Goal: Information Seeking & Learning: Learn about a topic

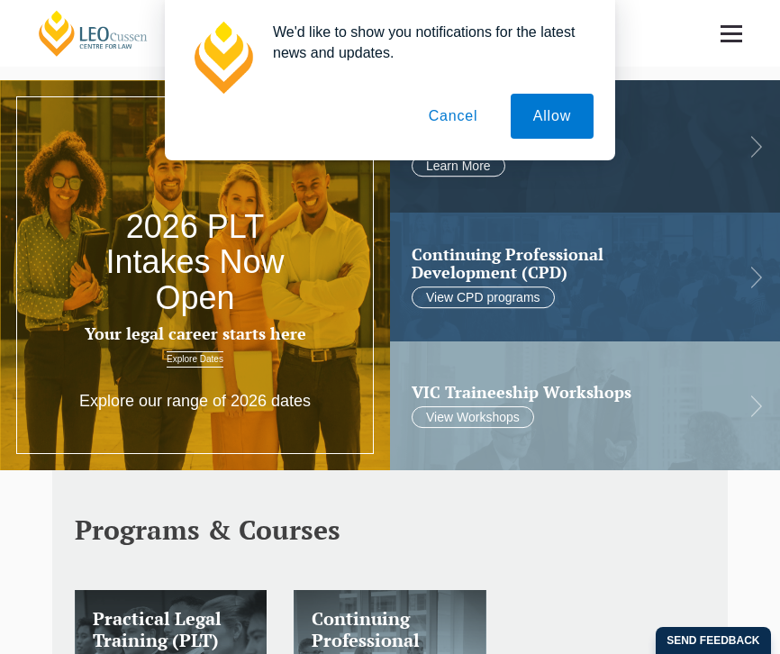
click at [455, 124] on button "Cancel" at bounding box center [453, 116] width 95 height 45
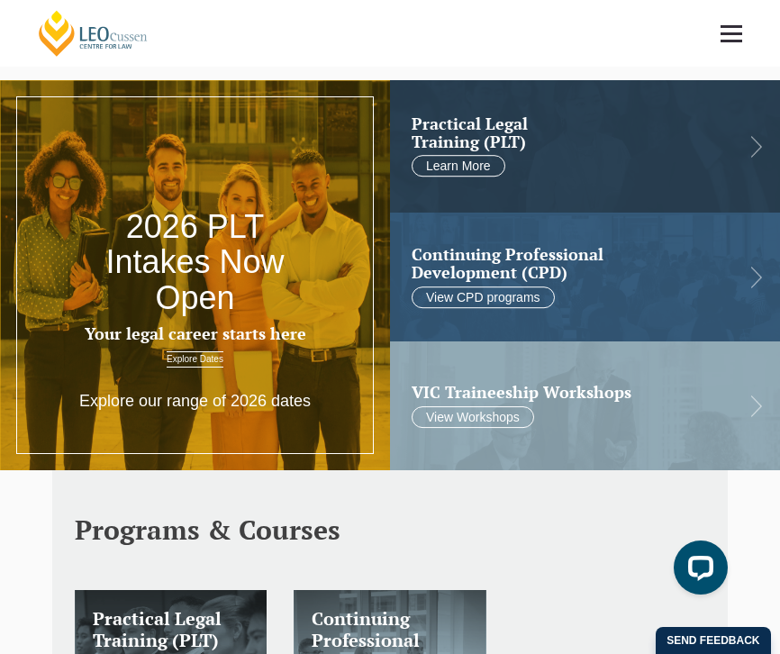
click at [734, 46] on link at bounding box center [731, 33] width 67 height 67
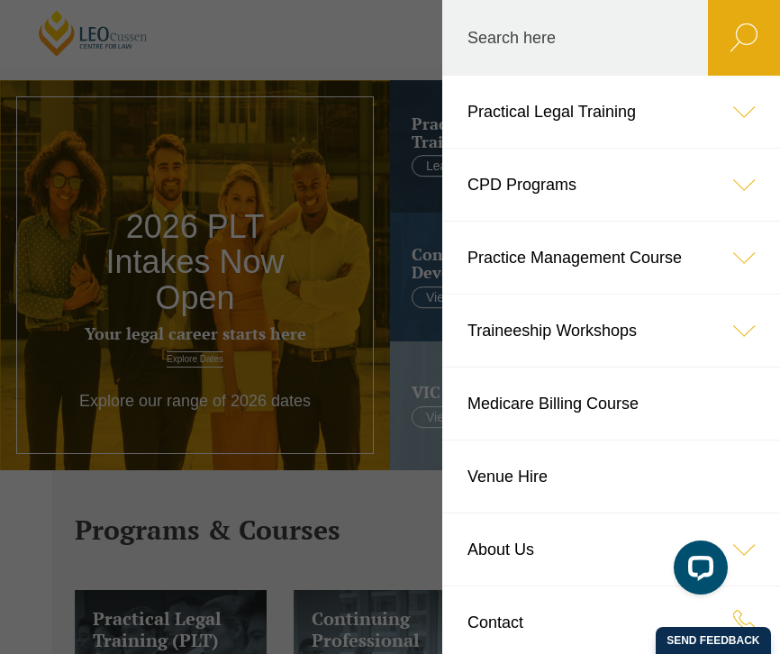
click at [519, 570] on link "About Us" at bounding box center [611, 549] width 338 height 72
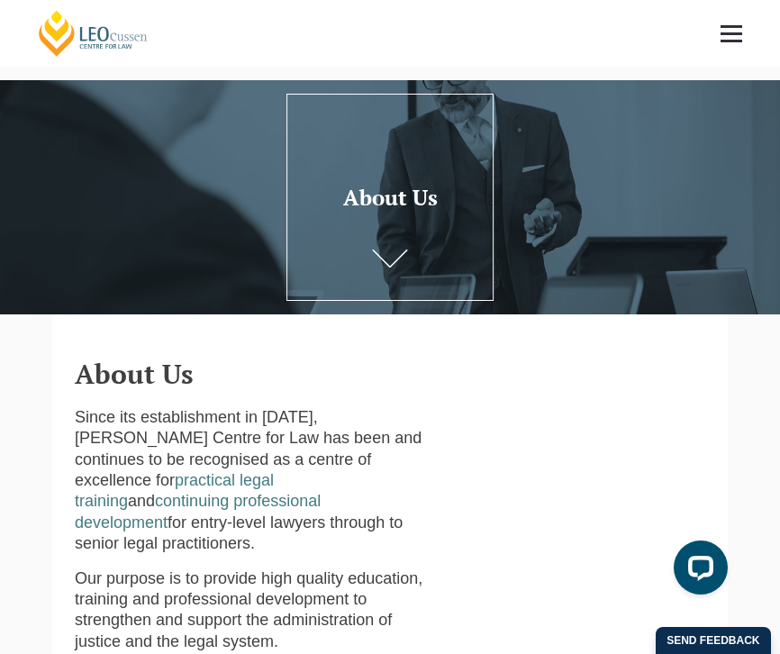
click at [576, 351] on header "About Us" at bounding box center [390, 351] width 630 height 75
click at [725, 32] on span at bounding box center [732, 33] width 22 height 3
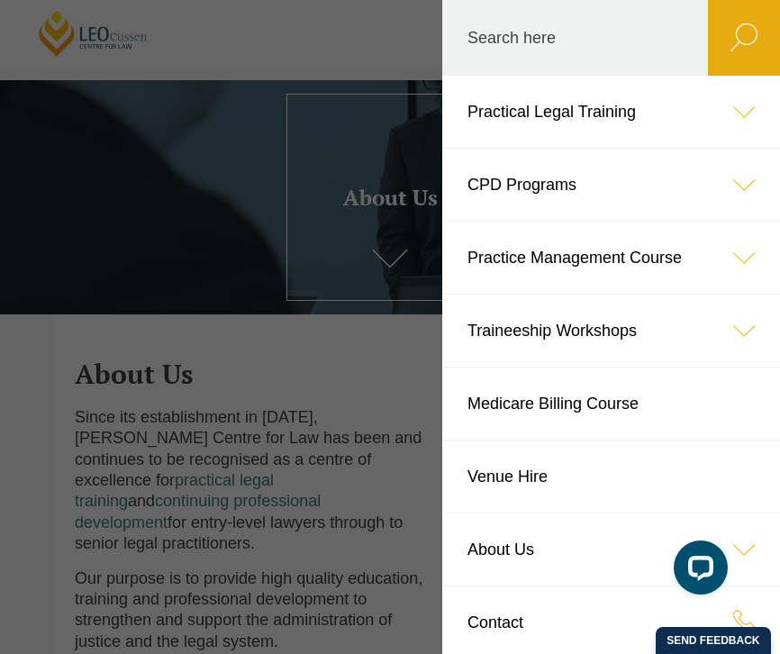
click at [738, 547] on icon at bounding box center [744, 549] width 72 height 72
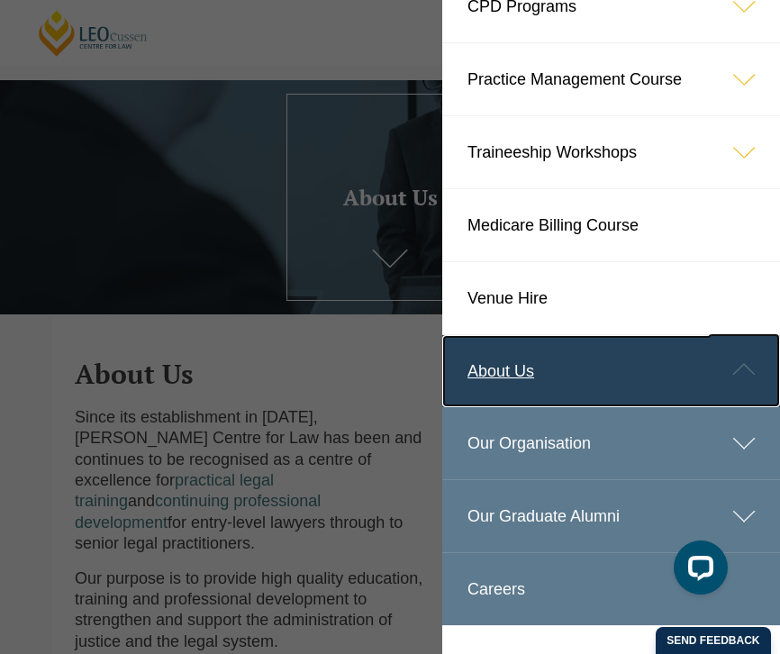
scroll to position [144, 0]
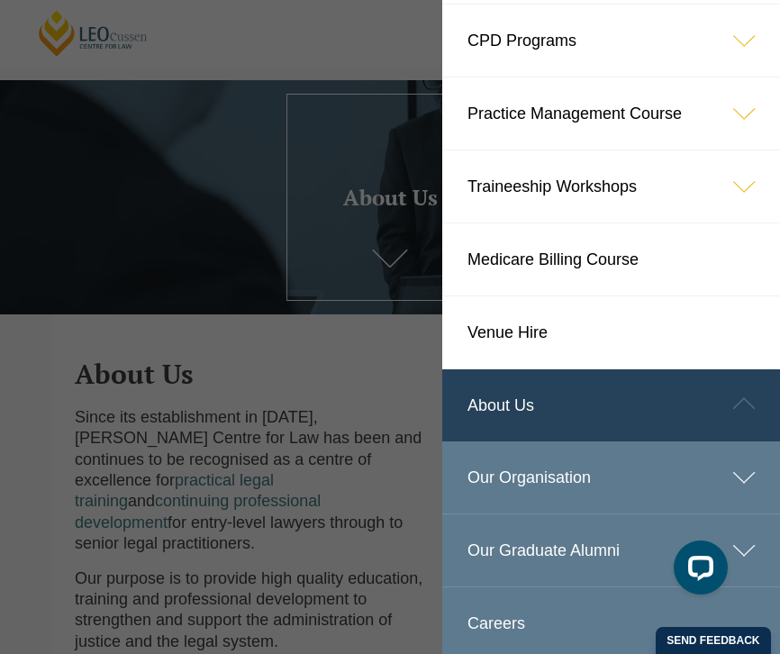
click at [575, 512] on link "Our Organisation" at bounding box center [611, 477] width 338 height 72
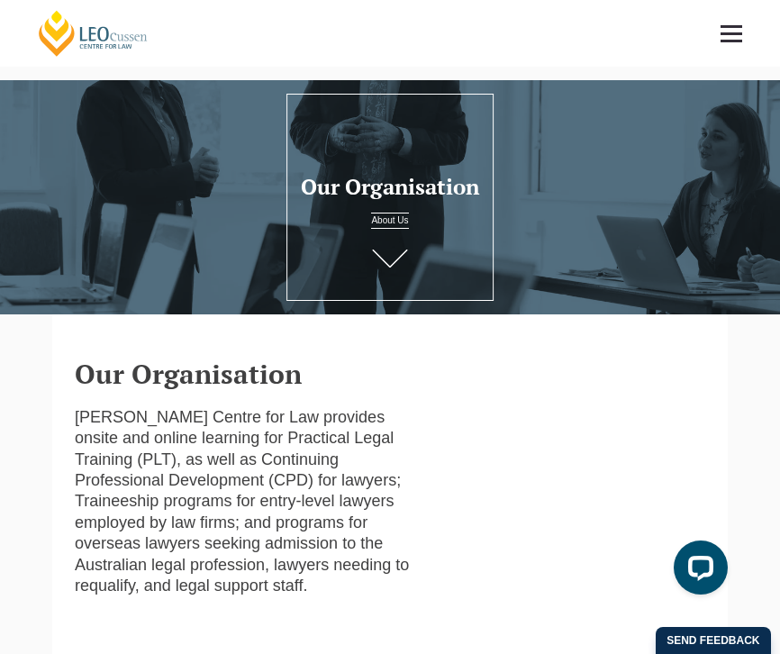
click at [721, 20] on link at bounding box center [731, 33] width 67 height 67
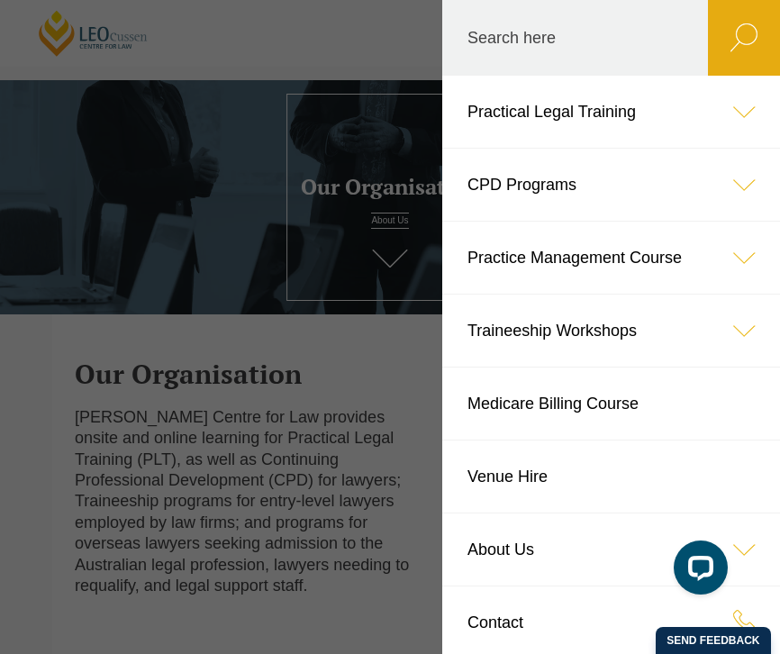
click at [743, 553] on icon at bounding box center [744, 549] width 72 height 72
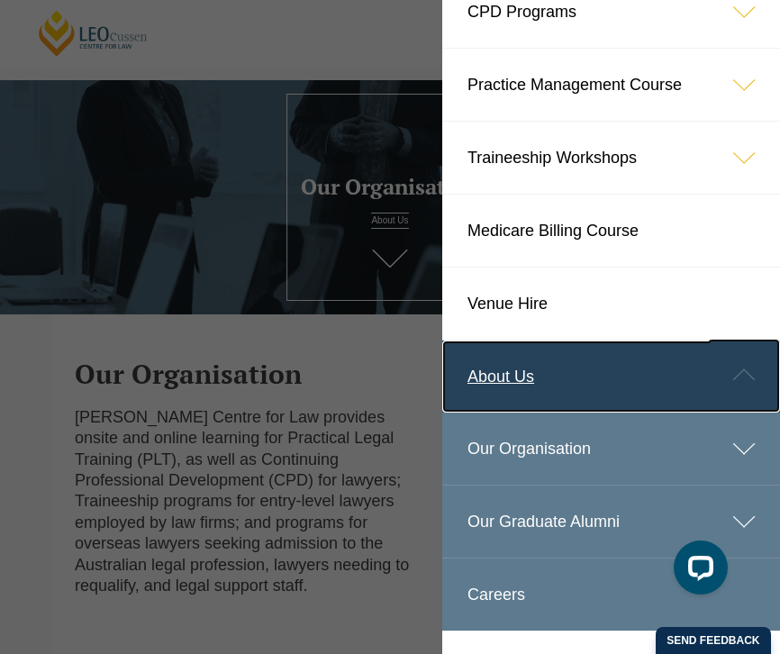
scroll to position [180, 0]
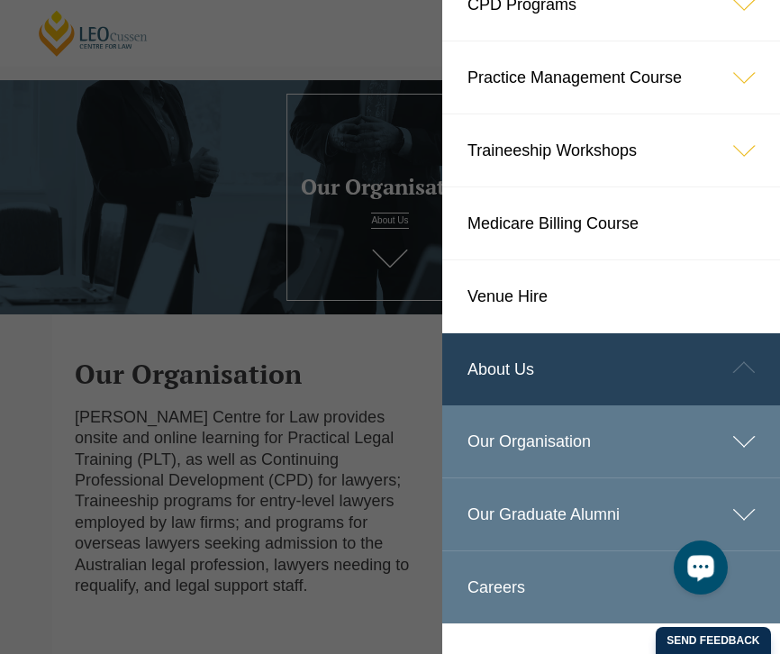
click at [532, 458] on link "Our Organisation" at bounding box center [611, 441] width 338 height 72
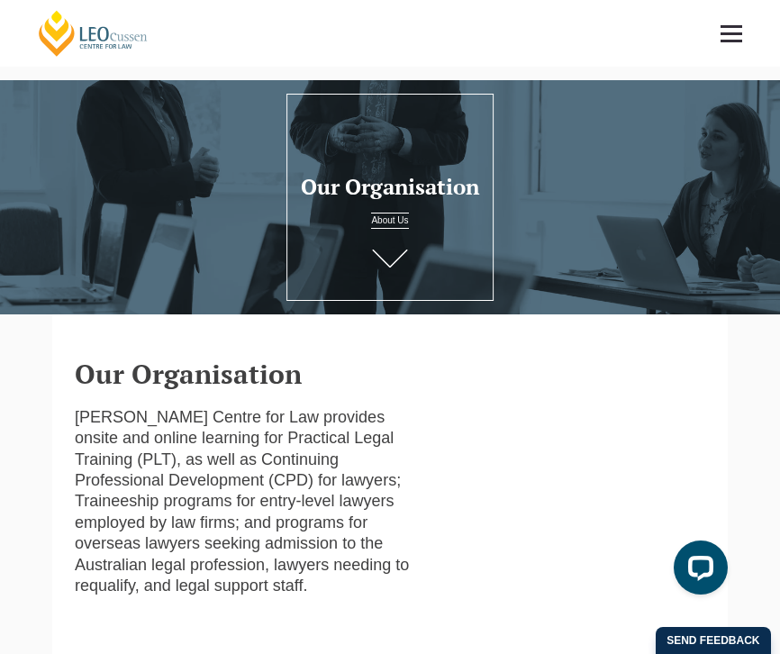
click at [734, 29] on link at bounding box center [731, 33] width 67 height 67
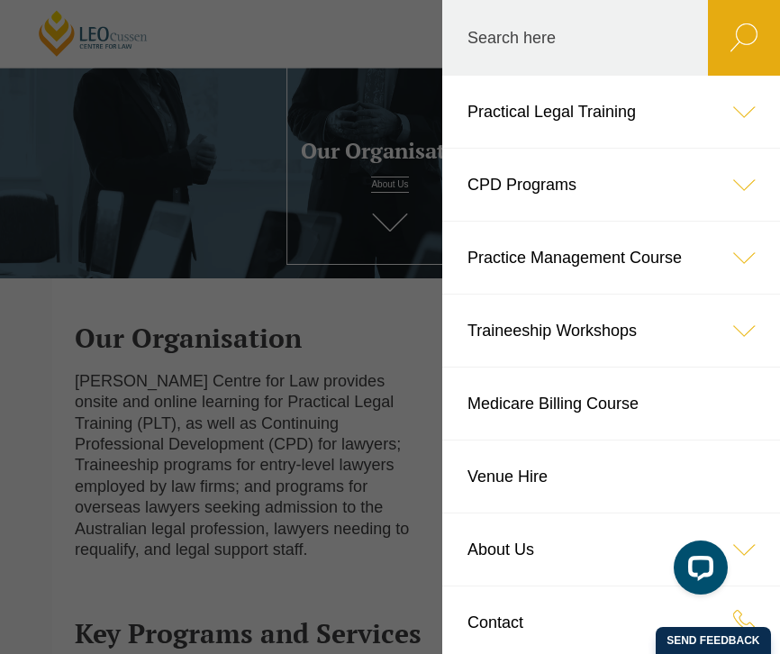
scroll to position [72, 0]
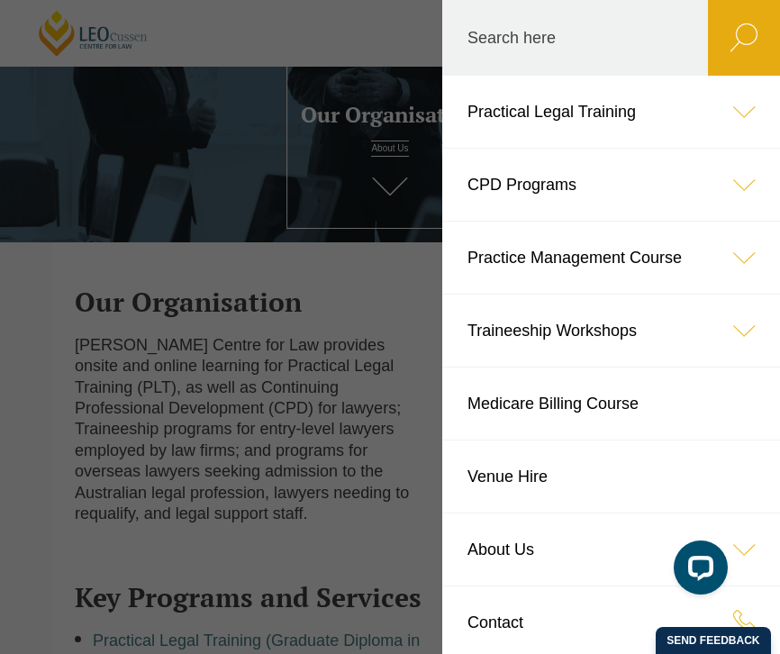
click at [477, 619] on link "Contact" at bounding box center [611, 622] width 338 height 72
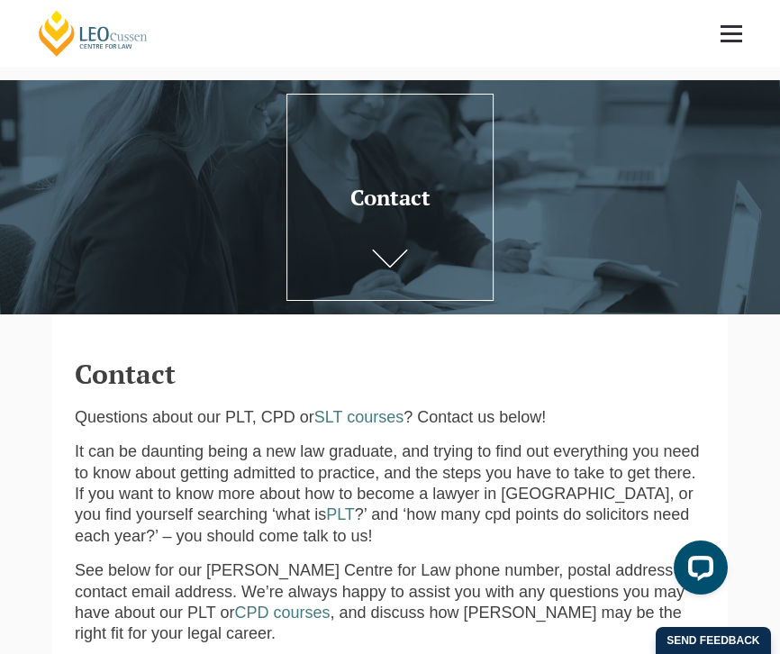
click at [735, 36] on link at bounding box center [731, 33] width 67 height 67
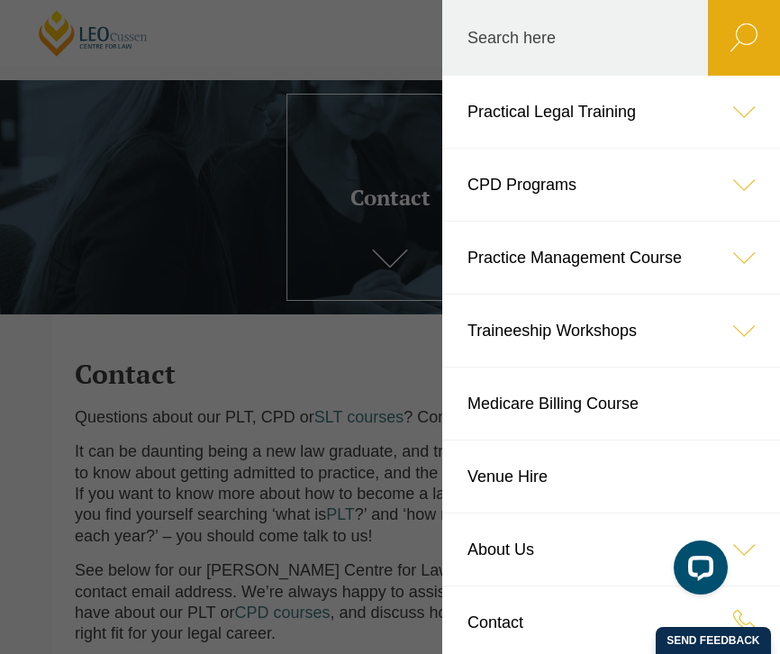
click at [295, 67] on header "Leo Cussen Centre for Law Search here Practical Legal Training Our Practical Le…" at bounding box center [390, 33] width 780 height 67
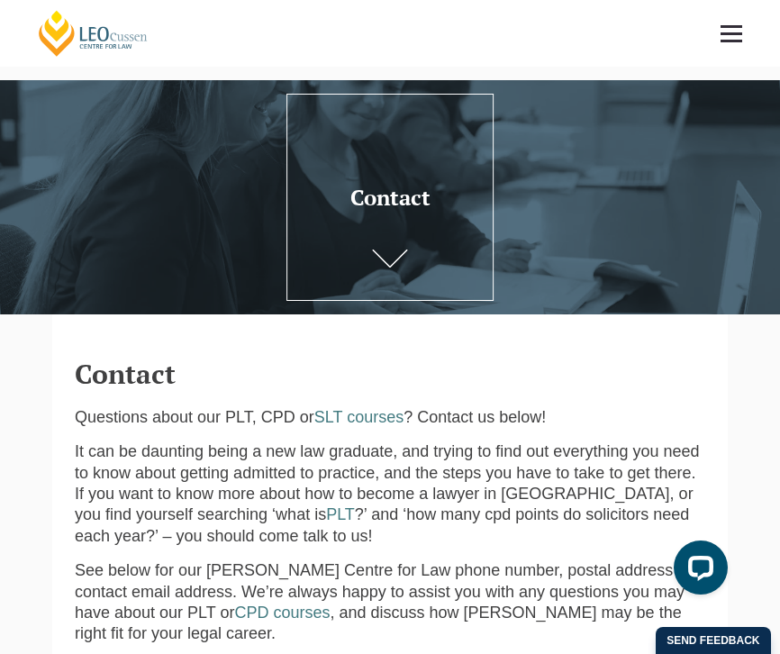
click at [740, 51] on link at bounding box center [731, 33] width 67 height 67
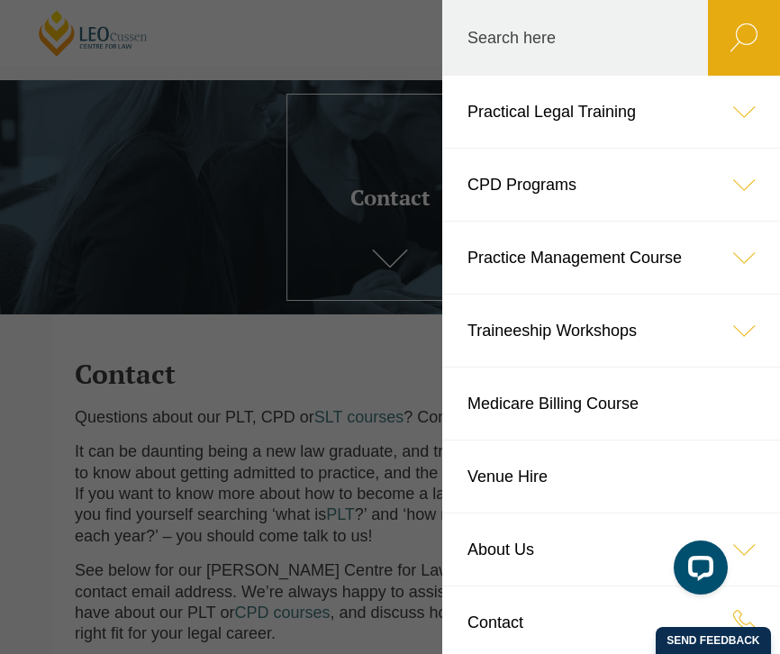
click at [750, 127] on icon at bounding box center [744, 112] width 72 height 72
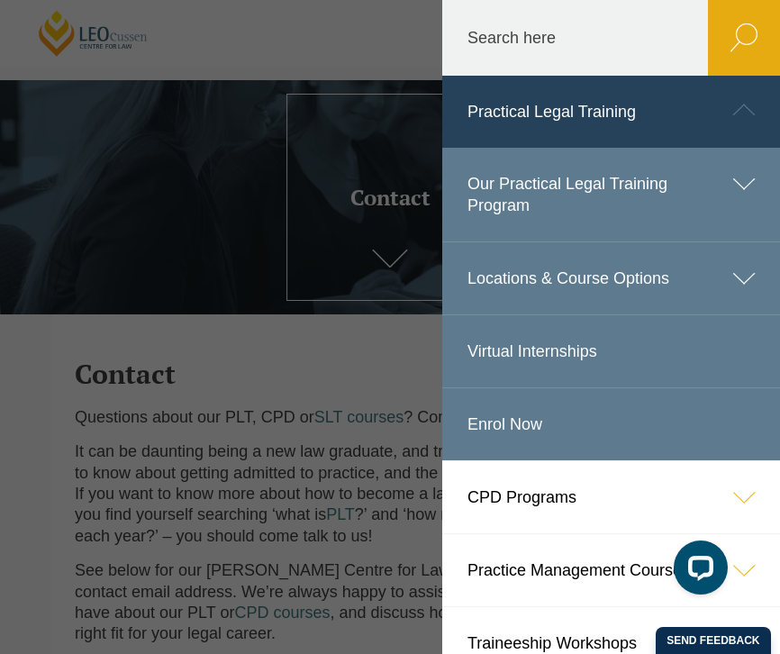
click at [750, 127] on icon at bounding box center [744, 110] width 72 height 72
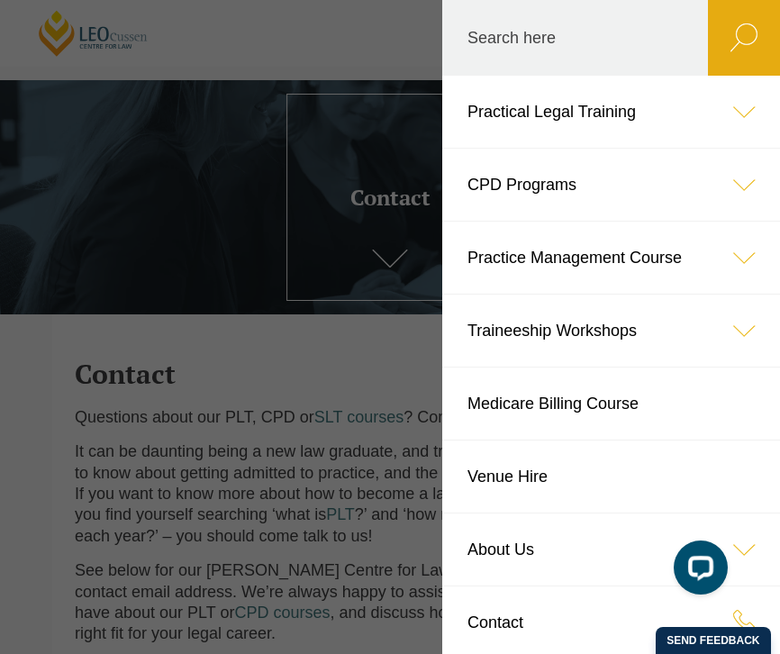
click at [740, 560] on icon at bounding box center [744, 549] width 72 height 72
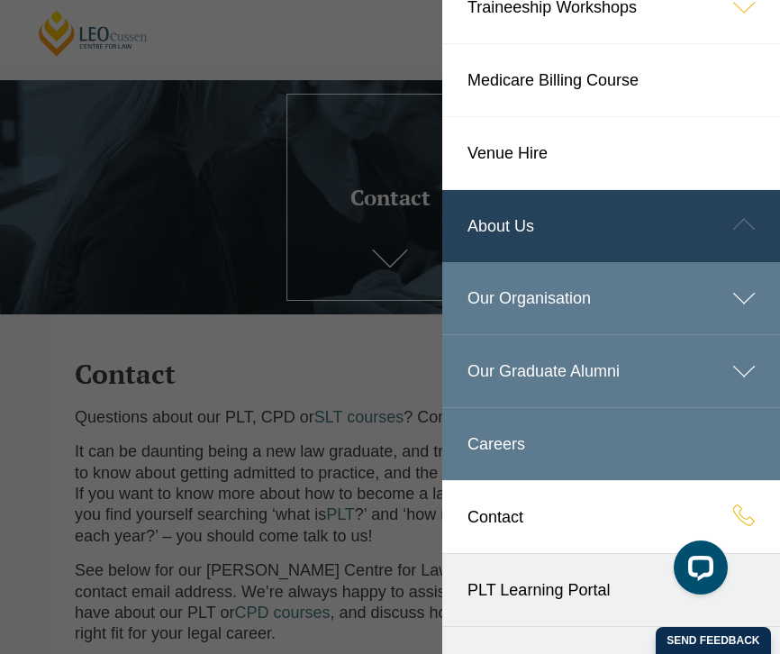
scroll to position [324, 0]
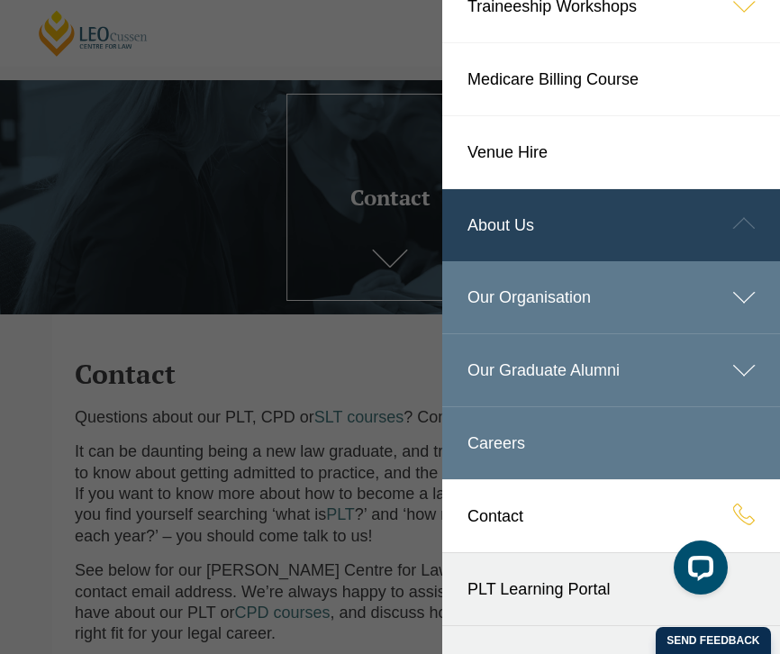
click at [730, 370] on icon at bounding box center [744, 370] width 72 height 72
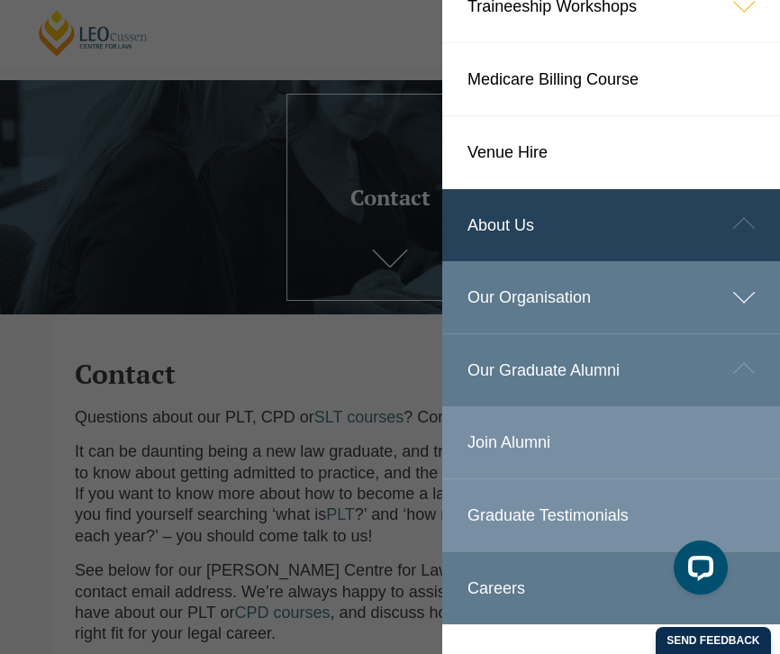
click at [522, 372] on link "Our Graduate Alumni" at bounding box center [611, 370] width 338 height 72
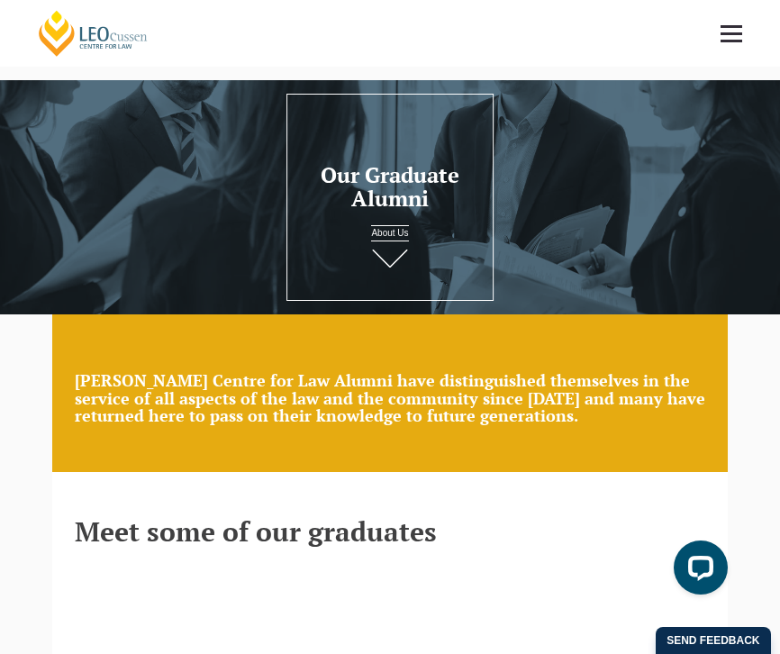
click at [725, 33] on span at bounding box center [732, 33] width 22 height 3
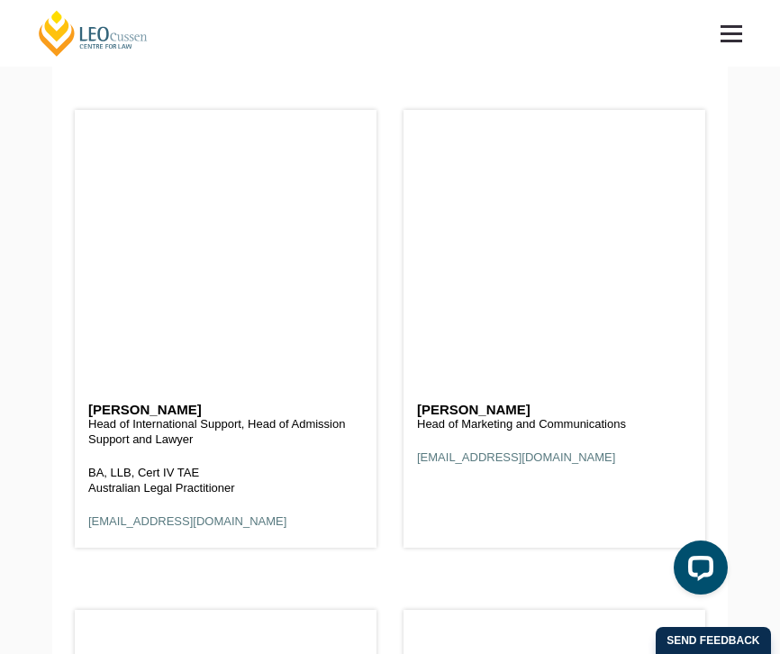
scroll to position [14845, 0]
